Goal: Task Accomplishment & Management: Manage account settings

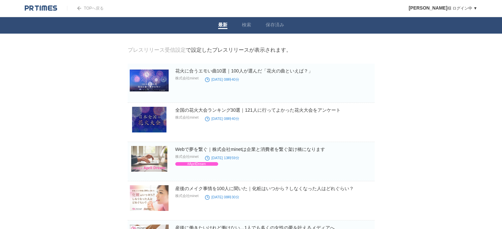
click at [170, 50] on link "プレスリリース受信設定" at bounding box center [157, 50] width 58 height 6
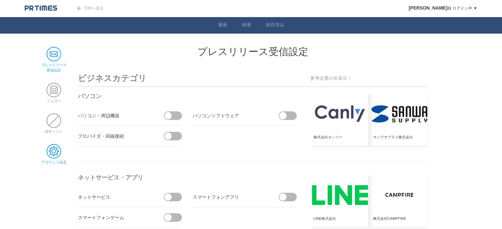
click at [58, 153] on span at bounding box center [53, 151] width 15 height 15
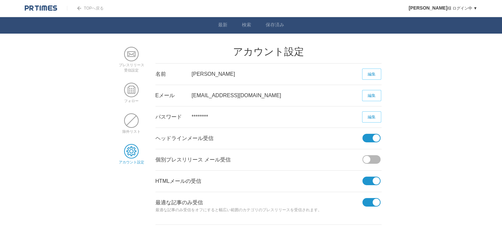
click at [364, 139] on span at bounding box center [369, 138] width 14 height 9
click at [0, 0] on input "checkbox" at bounding box center [0, 0] width 0 height 0
click at [368, 183] on span at bounding box center [369, 181] width 14 height 9
click at [0, 0] on input "checkbox" at bounding box center [0, 0] width 0 height 0
click at [370, 202] on span at bounding box center [369, 202] width 14 height 9
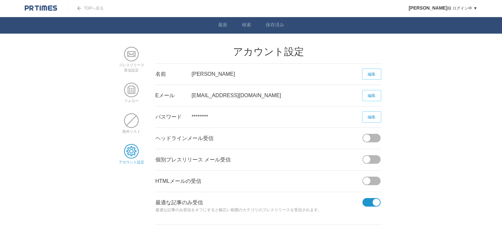
click at [0, 0] on input "checkbox" at bounding box center [0, 0] width 0 height 0
click at [459, 83] on body "TOPへ戻る 吉川恵美子 様 ログイン中 ▼ プレスリリース受信設定 フォロー 除外リスト アカウント設定 閲覧履歴 退会手続き PR TIMESサイトへ戻る…" at bounding box center [251, 129] width 502 height 259
click at [376, 75] on link "編集" at bounding box center [371, 74] width 19 height 11
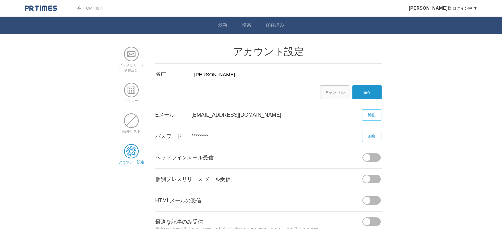
click at [427, 85] on body "TOPへ戻る 吉川恵美子 様 ログイン中 ▼ プレスリリース受信設定 フォロー 除外リスト アカウント設定 閲覧履歴 退会手続き PR TIMESサイトへ戻る…" at bounding box center [251, 139] width 502 height 279
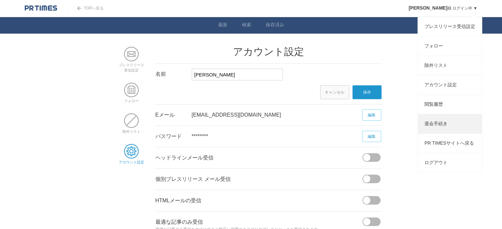
click at [437, 130] on link "退会手続き" at bounding box center [449, 123] width 64 height 19
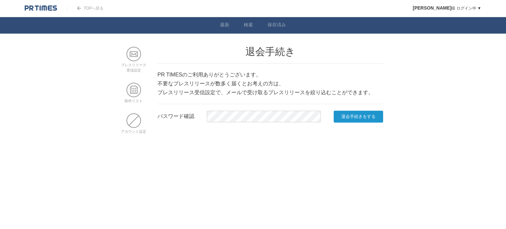
click at [364, 116] on input "退会手続きをする" at bounding box center [358, 117] width 49 height 12
